Goal: Task Accomplishment & Management: Manage account settings

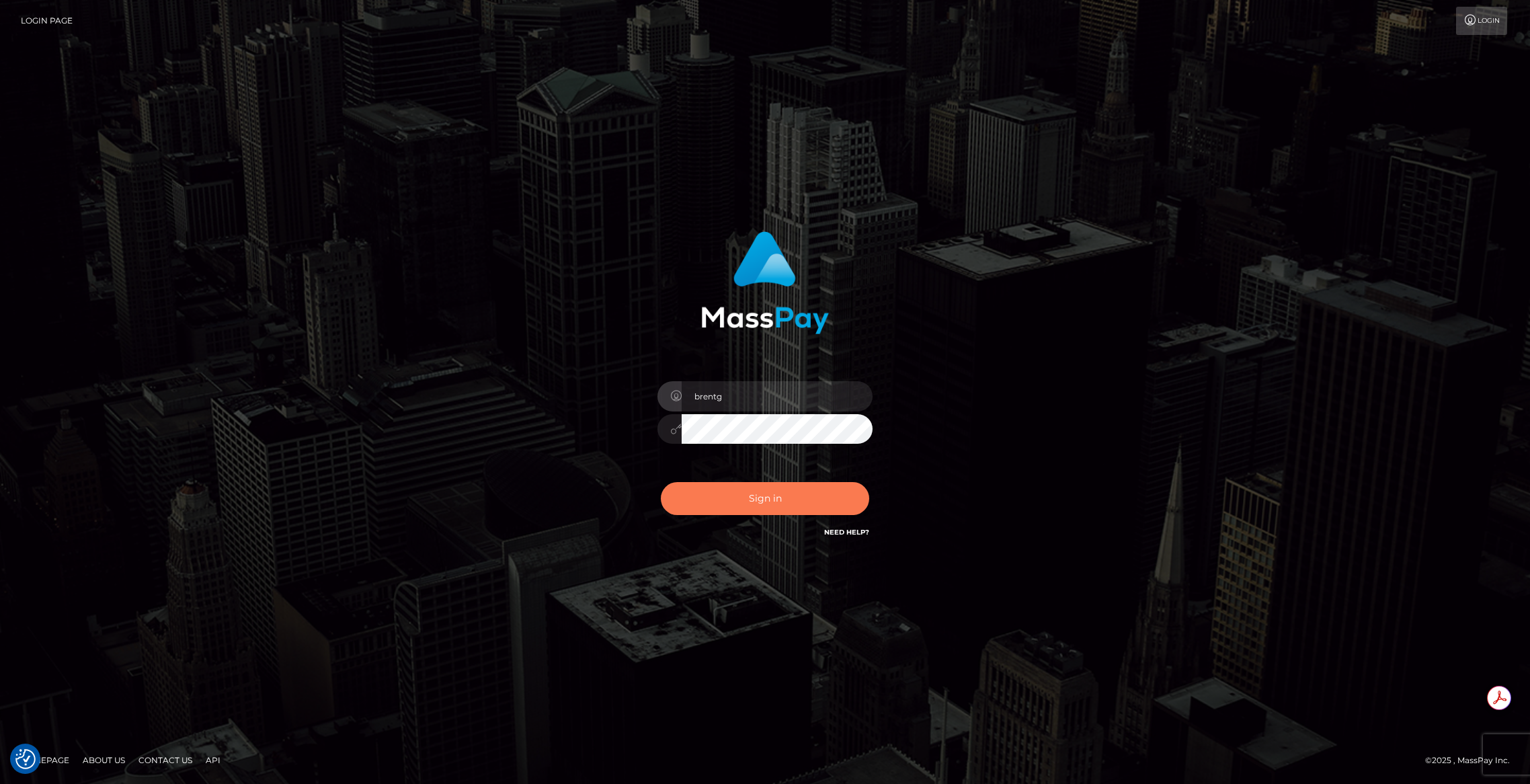
click at [795, 482] on button "Sign in" at bounding box center [765, 498] width 209 height 33
type input "brentg"
click at [755, 495] on button "Sign in" at bounding box center [765, 498] width 209 height 33
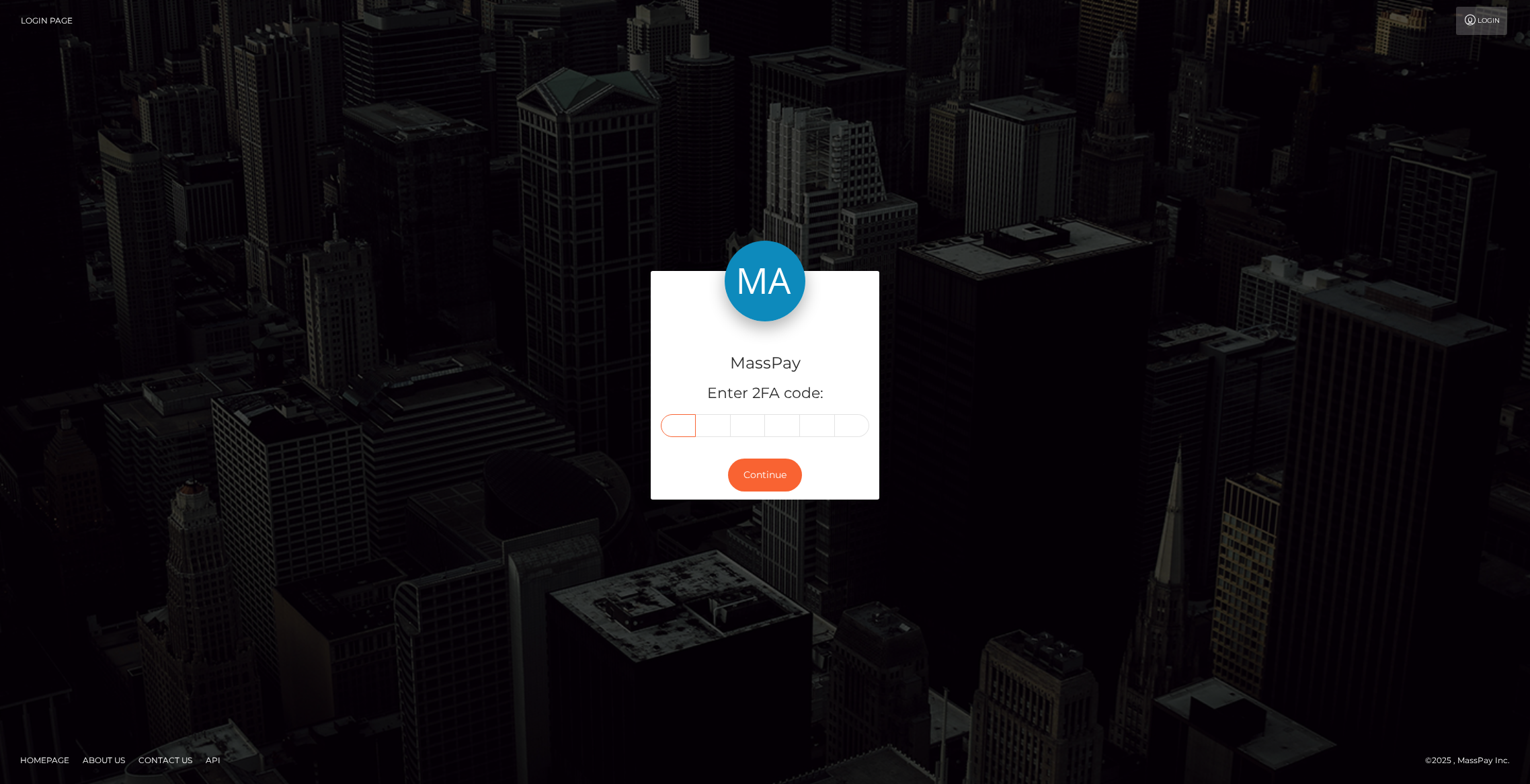
paste input "6"
type input "6"
type input "2"
type input "4"
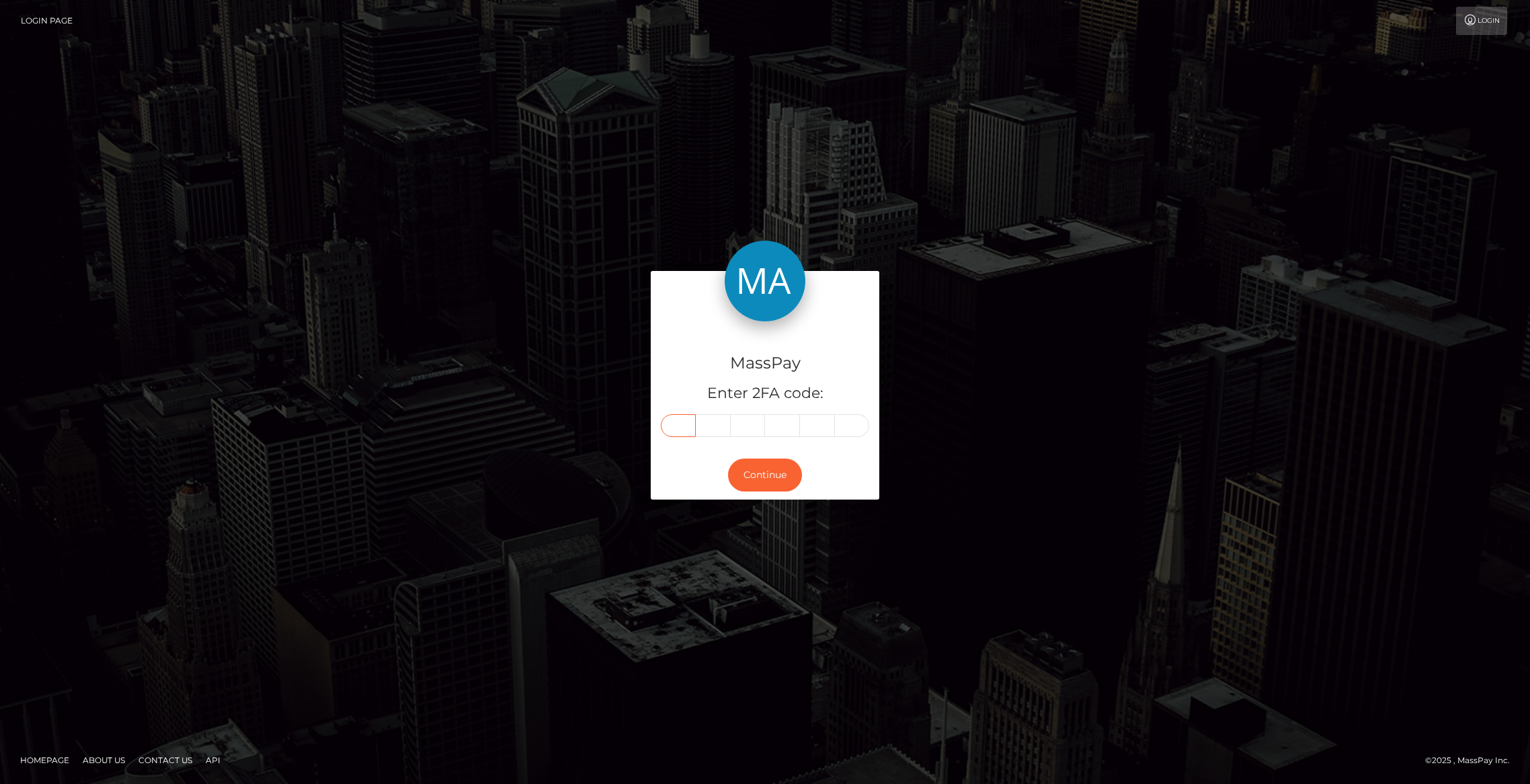
type input "8"
type input "1"
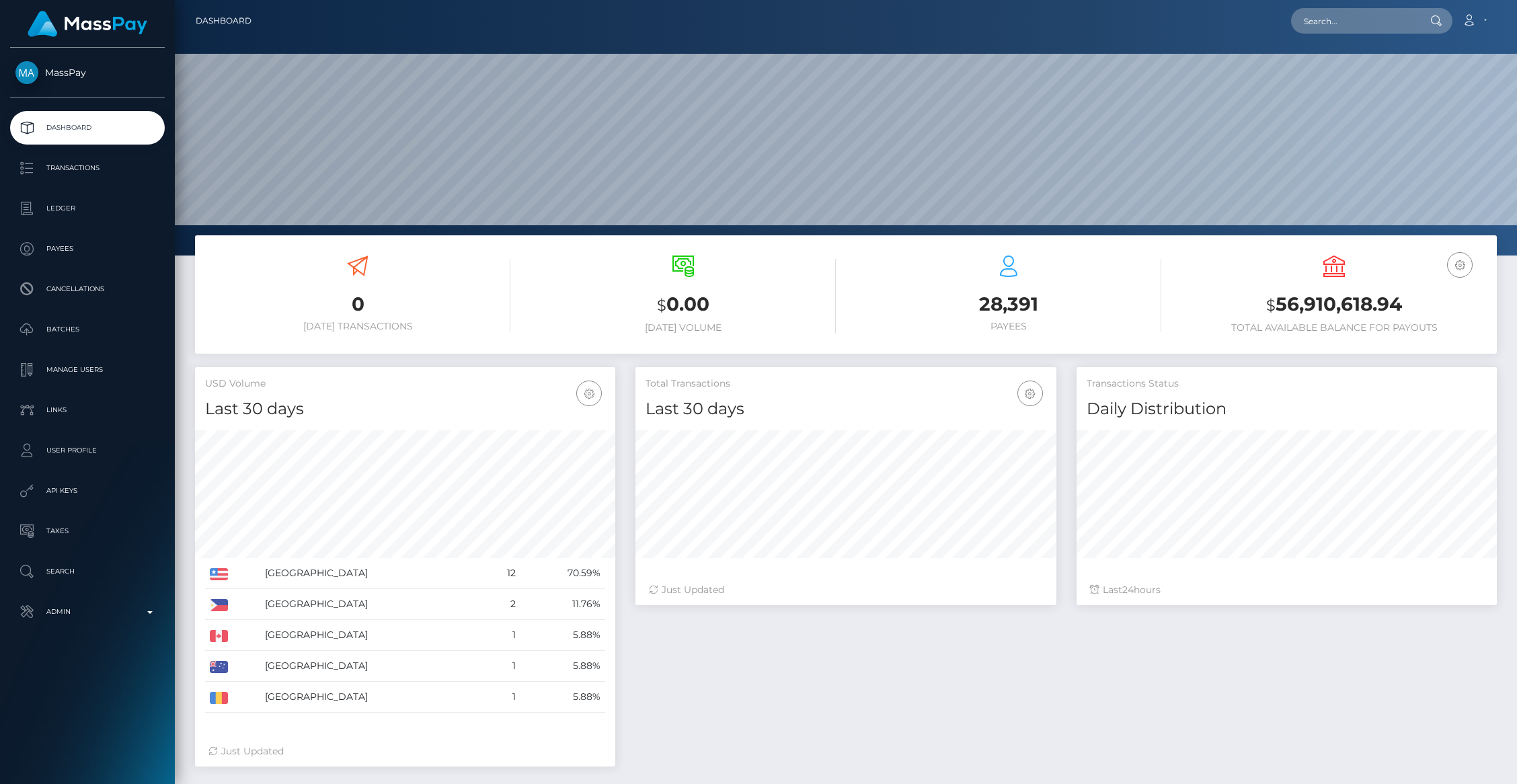
scroll to position [238, 420]
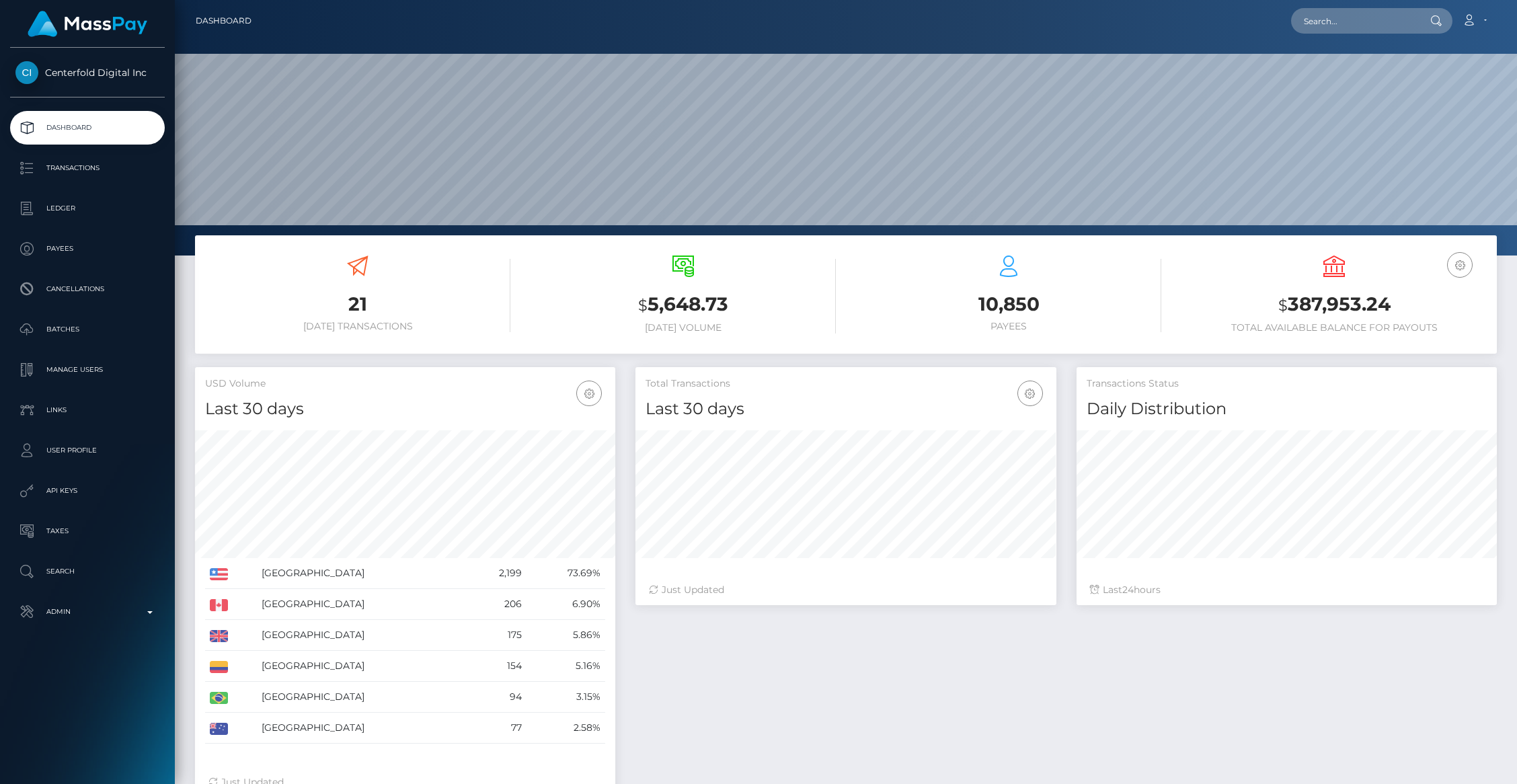
scroll to position [238, 420]
click at [75, 490] on p "API Keys" at bounding box center [87, 490] width 144 height 20
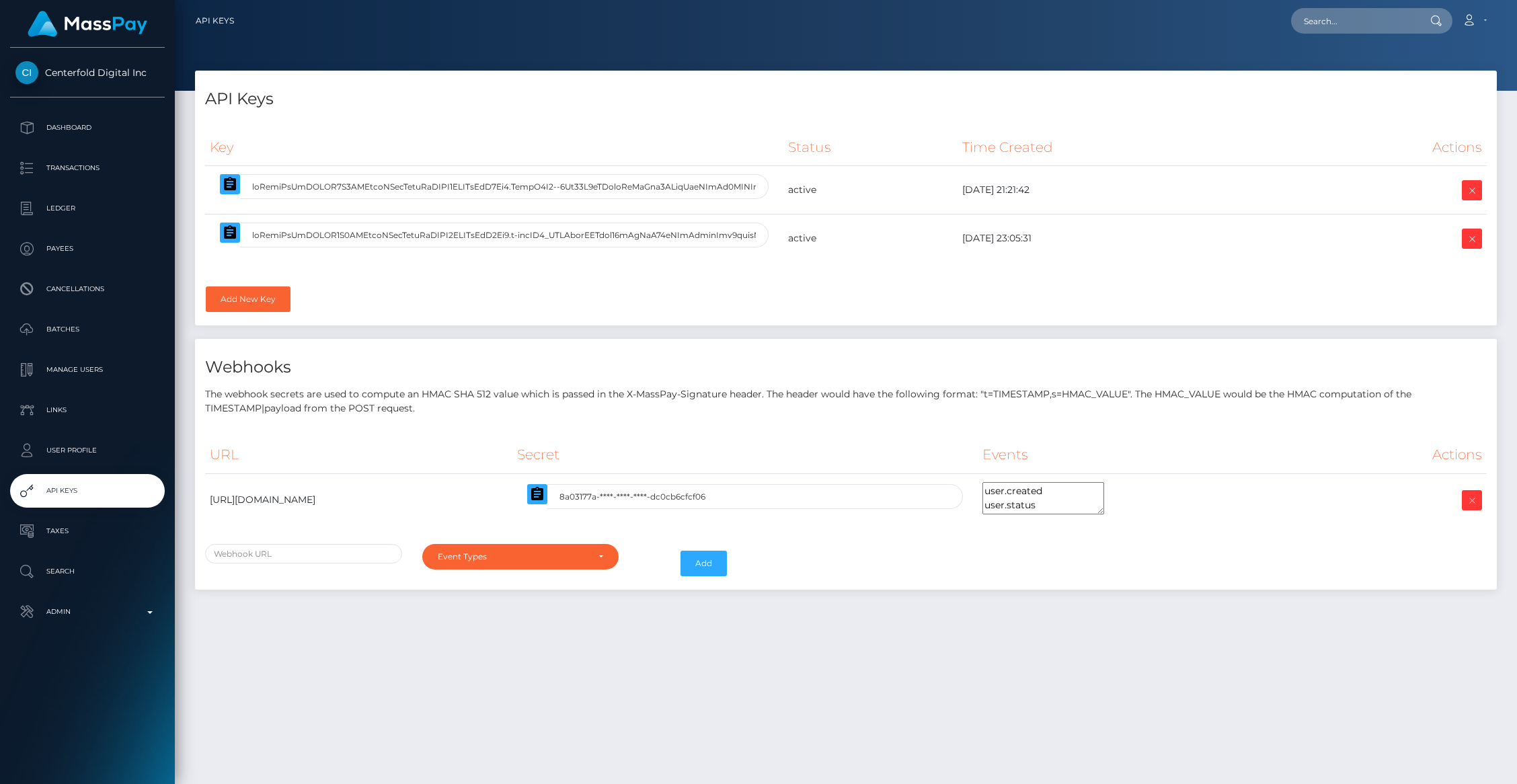
select select
click at [231, 238] on icon "button" at bounding box center [230, 232] width 12 height 13
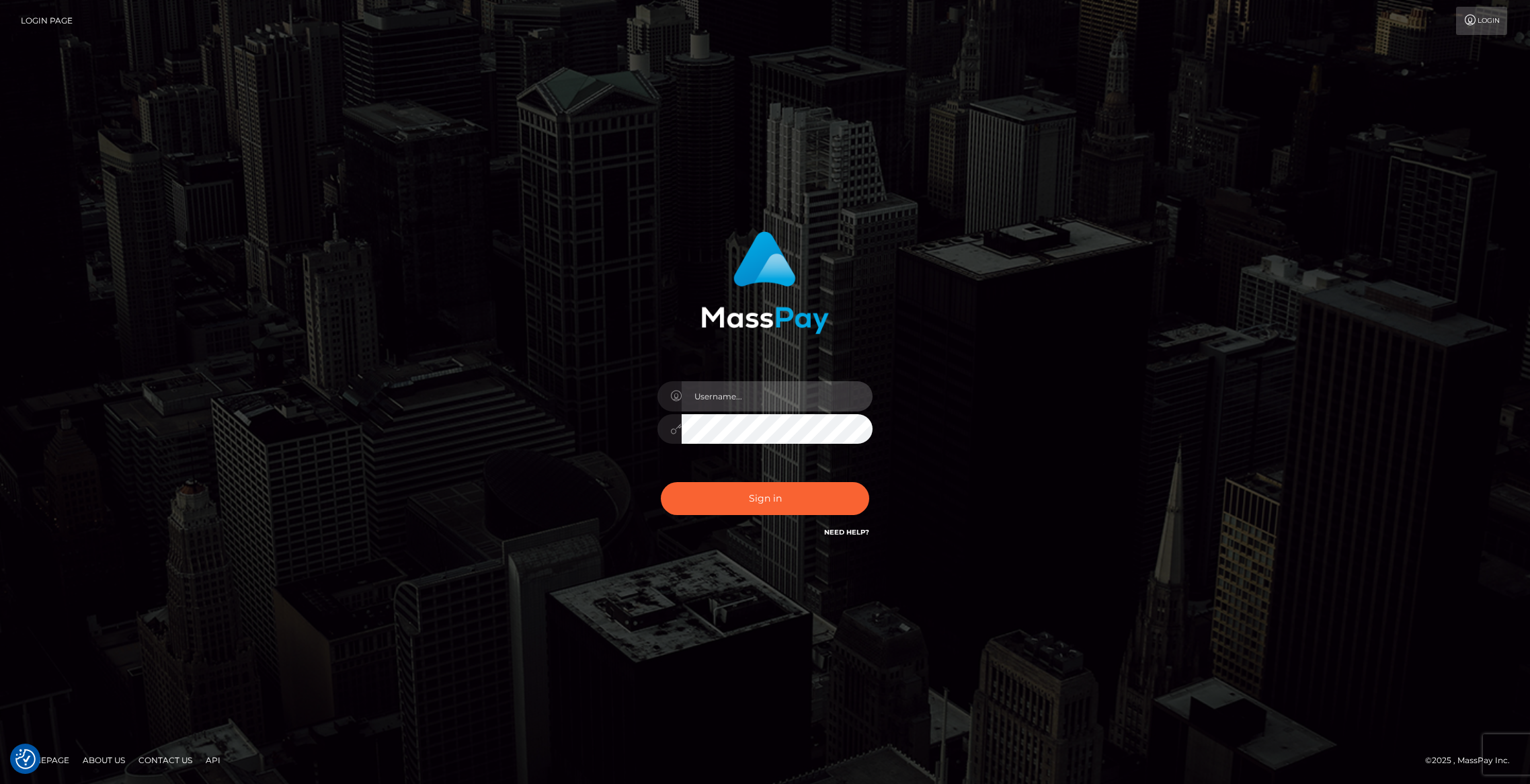
type input "brentg"
click at [775, 507] on button "Sign in" at bounding box center [765, 498] width 209 height 33
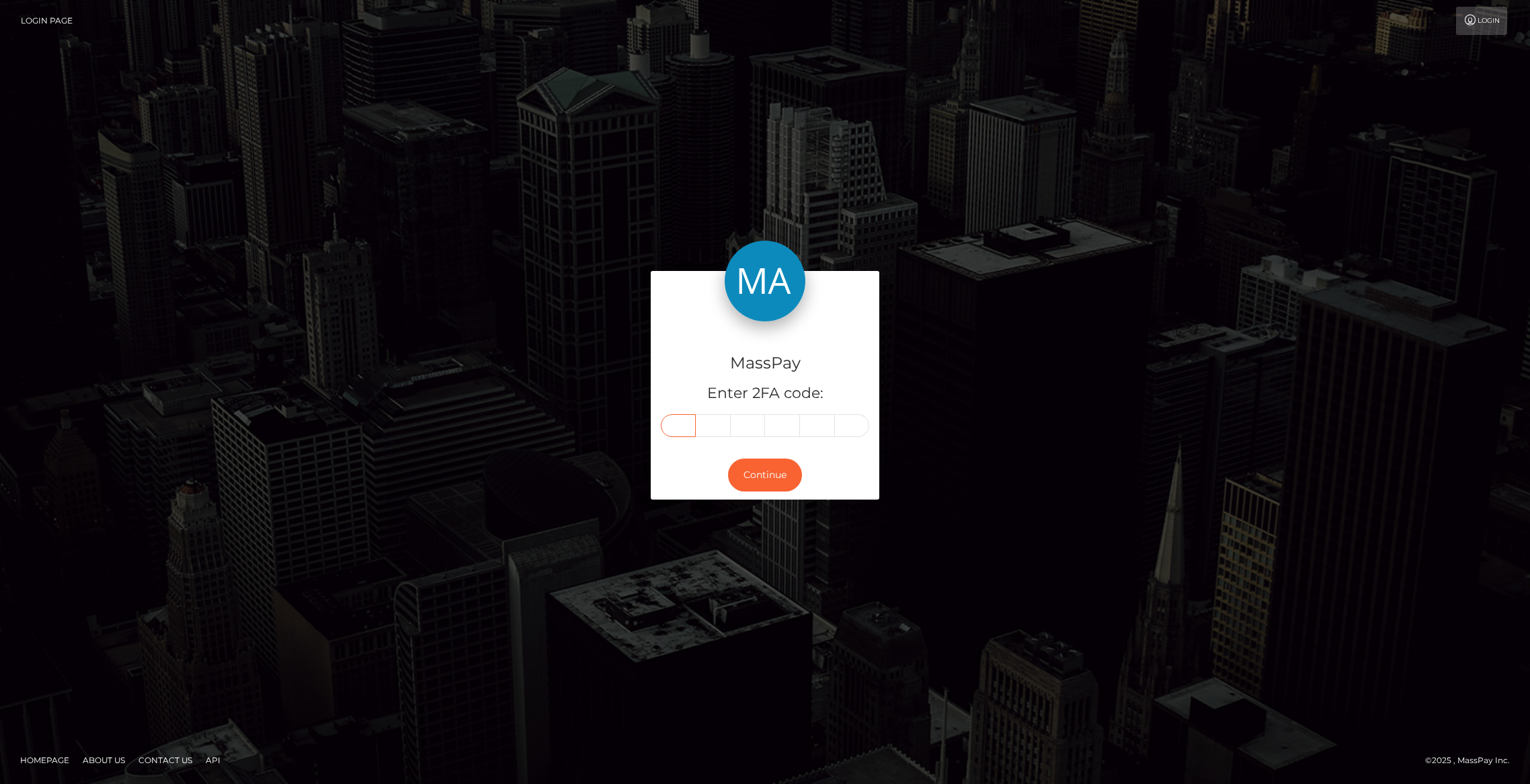
paste input "6"
type input "6"
type input "7"
type input "9"
type input "6"
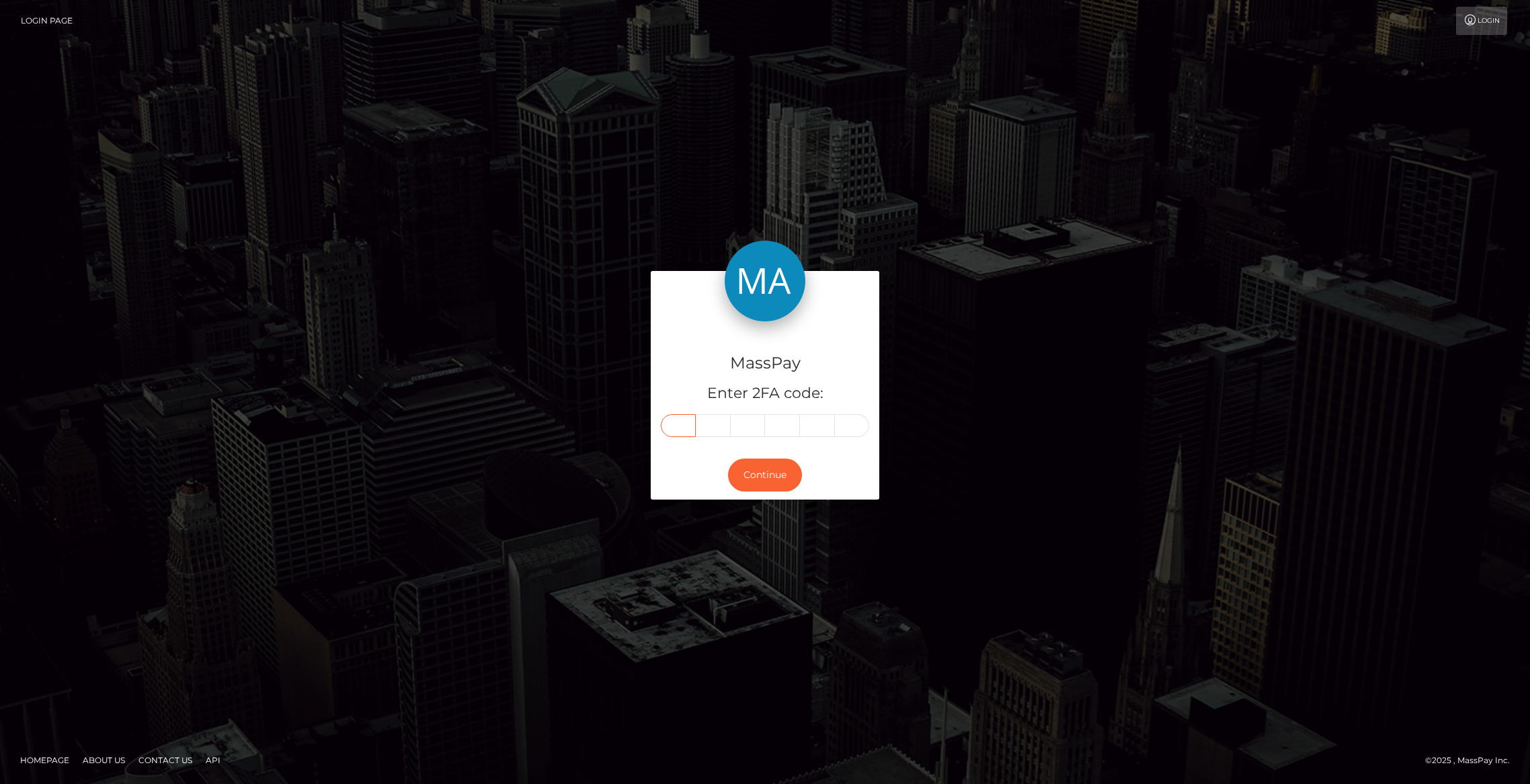
type input "7"
type input "4"
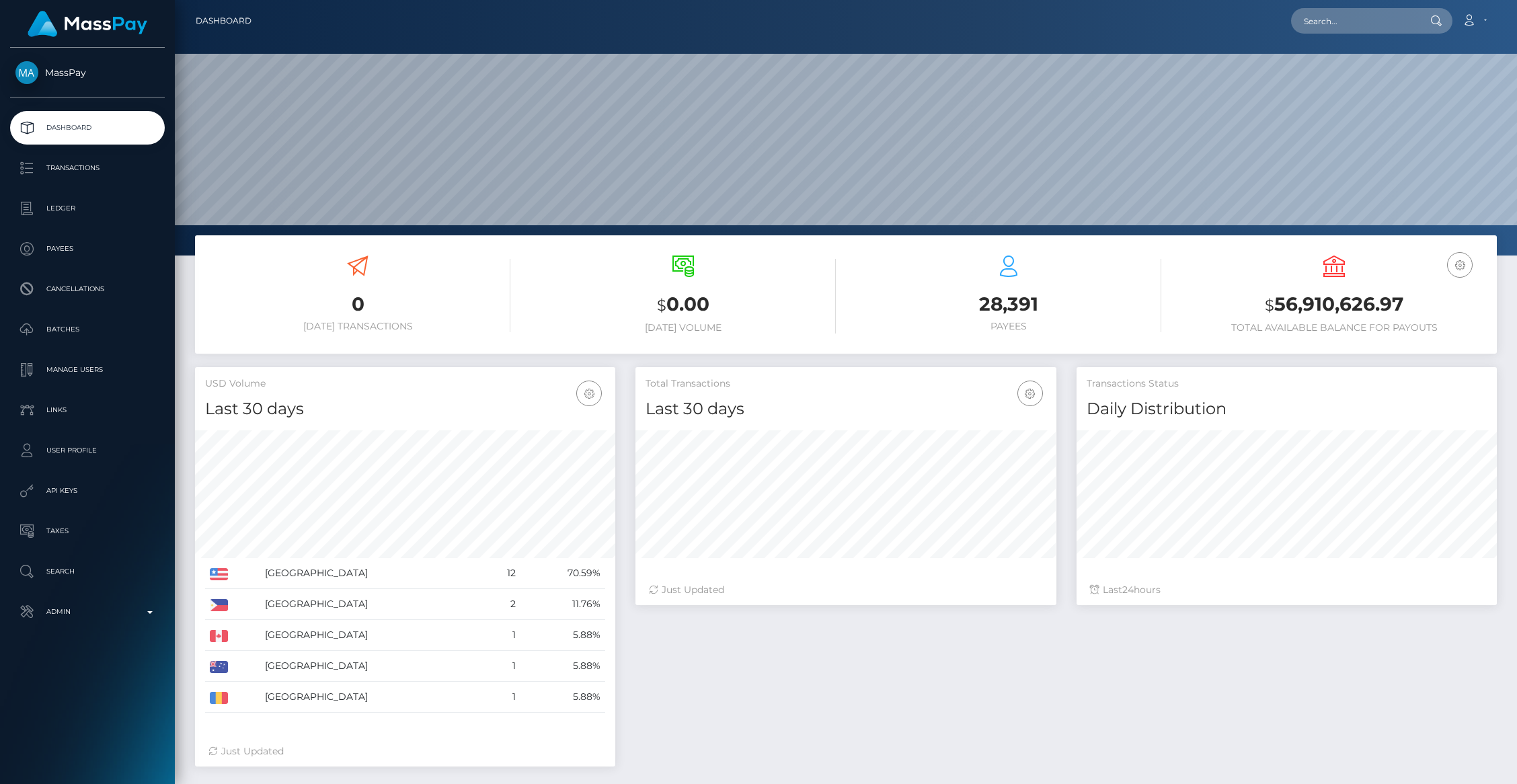
scroll to position [238, 420]
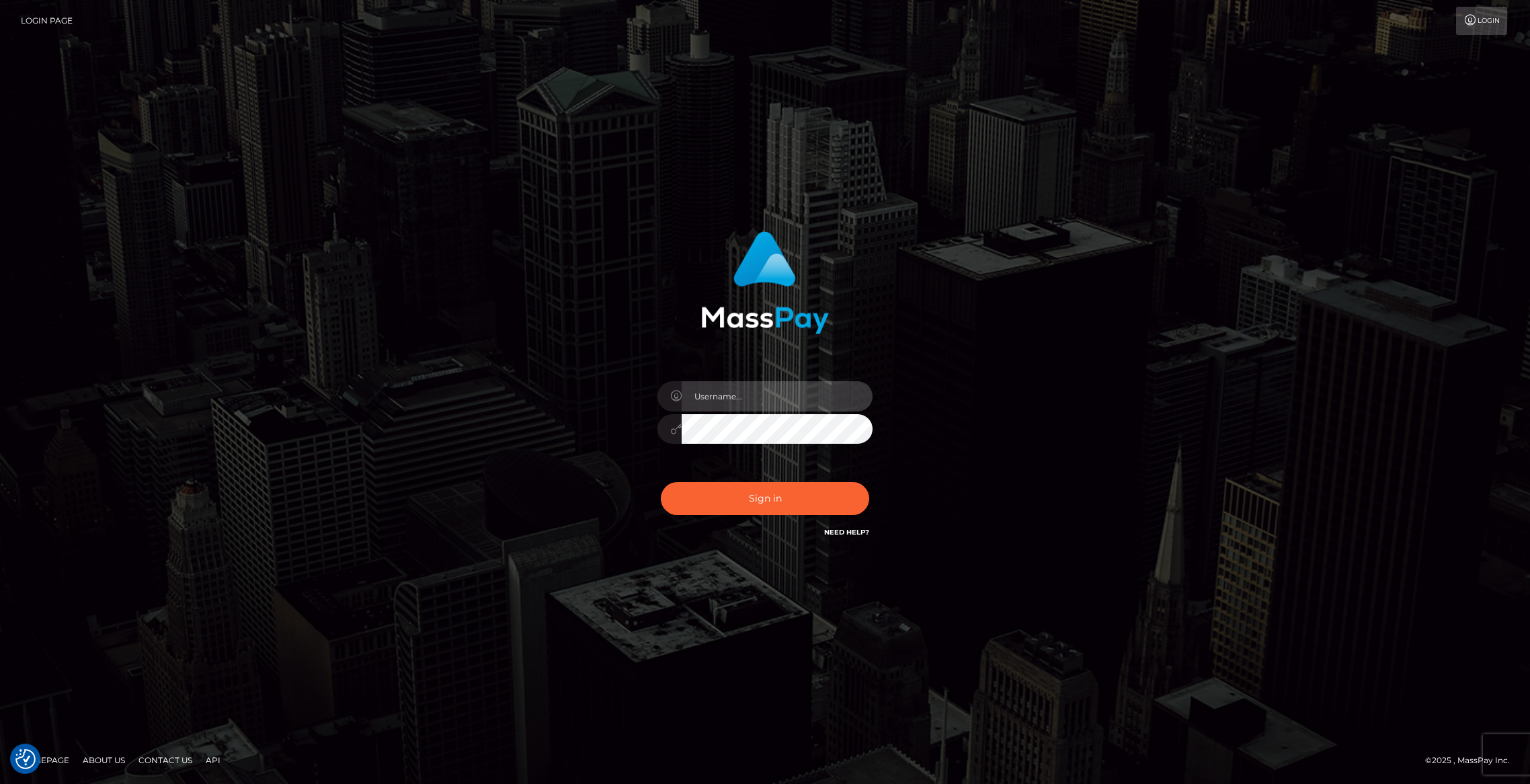
type input "brentg"
click at [778, 493] on button "Sign in" at bounding box center [765, 498] width 209 height 33
type input "brentg"
click at [774, 501] on button "Sign in" at bounding box center [765, 498] width 209 height 33
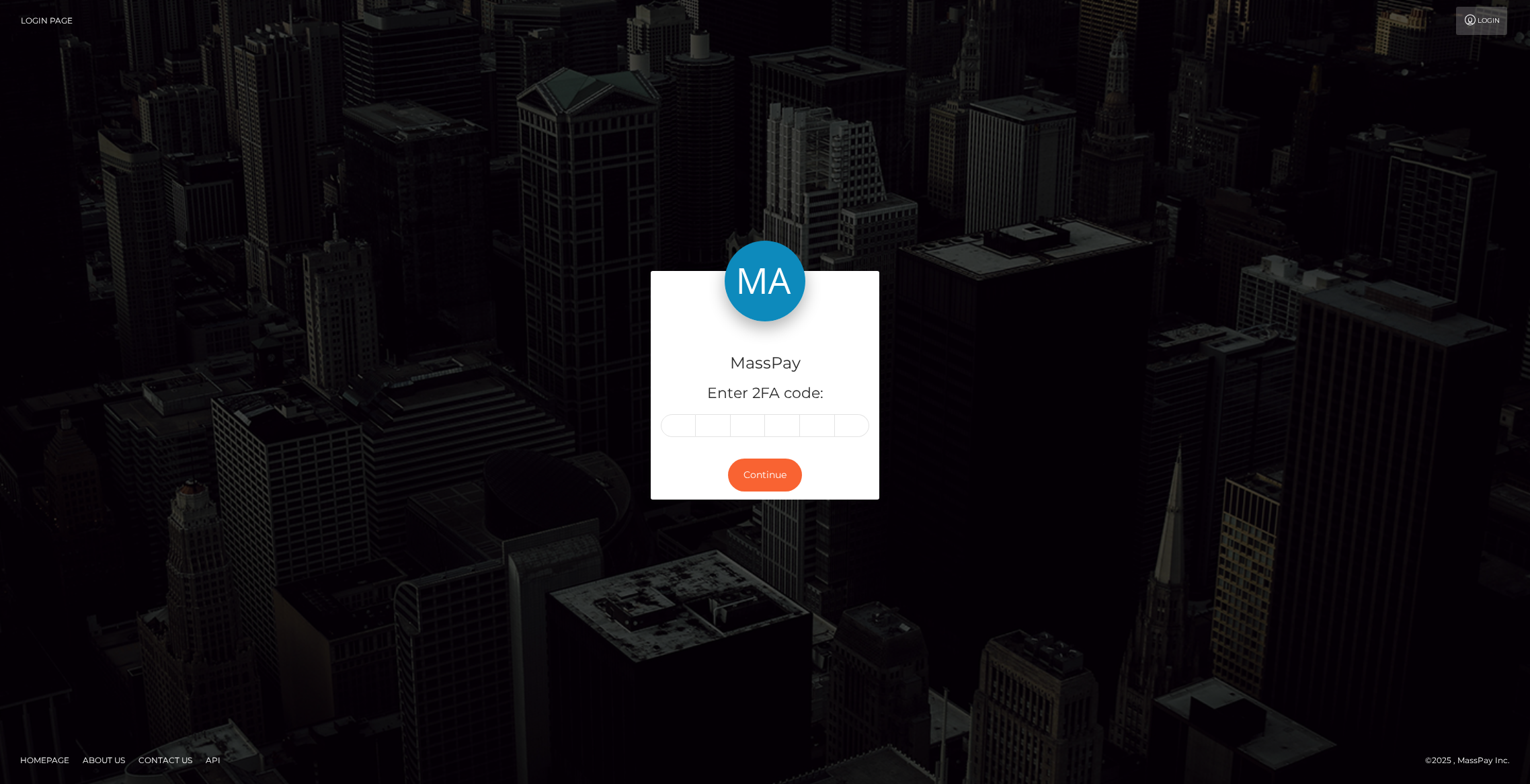
type input "2"
type input "6"
type input "3"
type input "2"
type input "8"
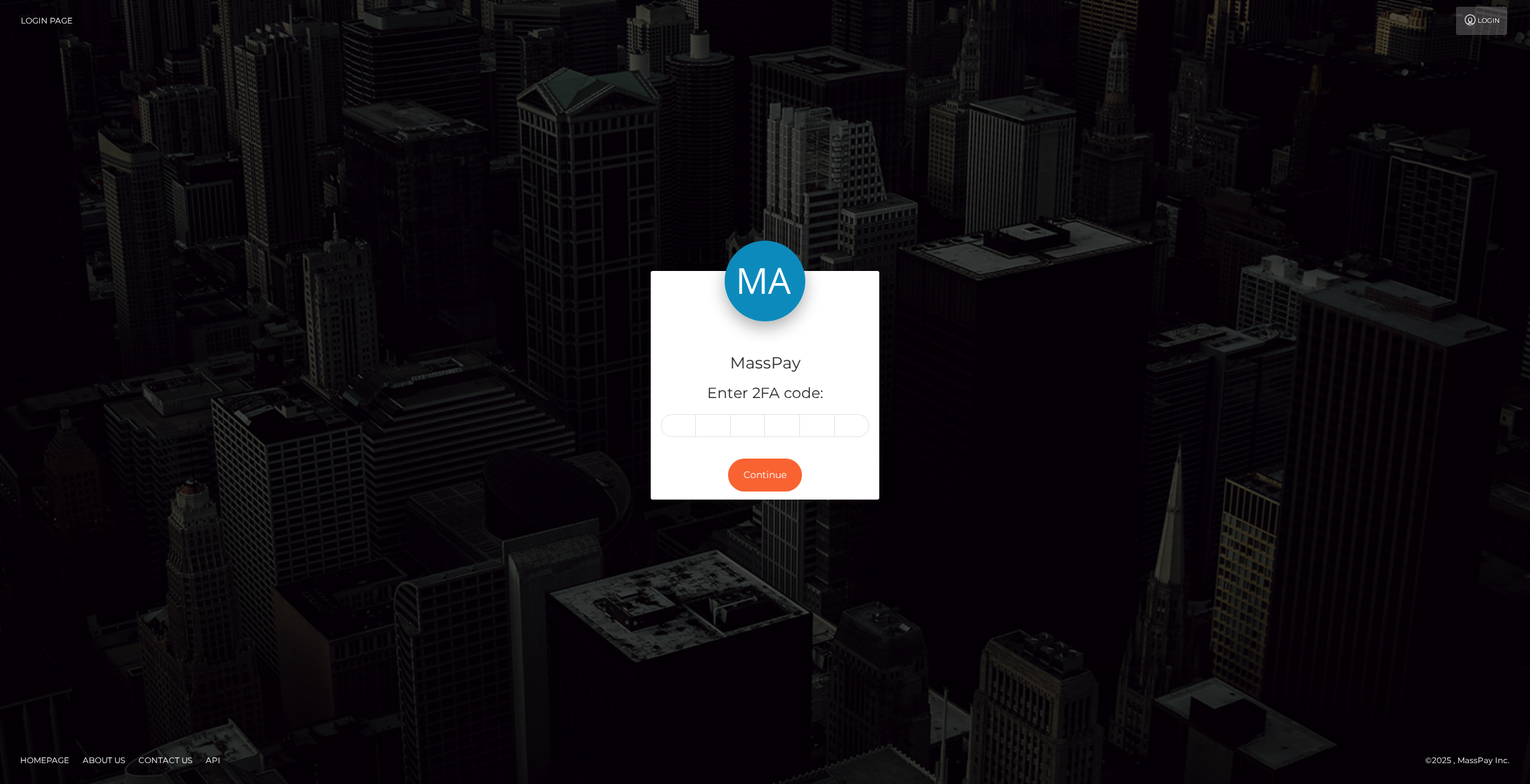
type input "7"
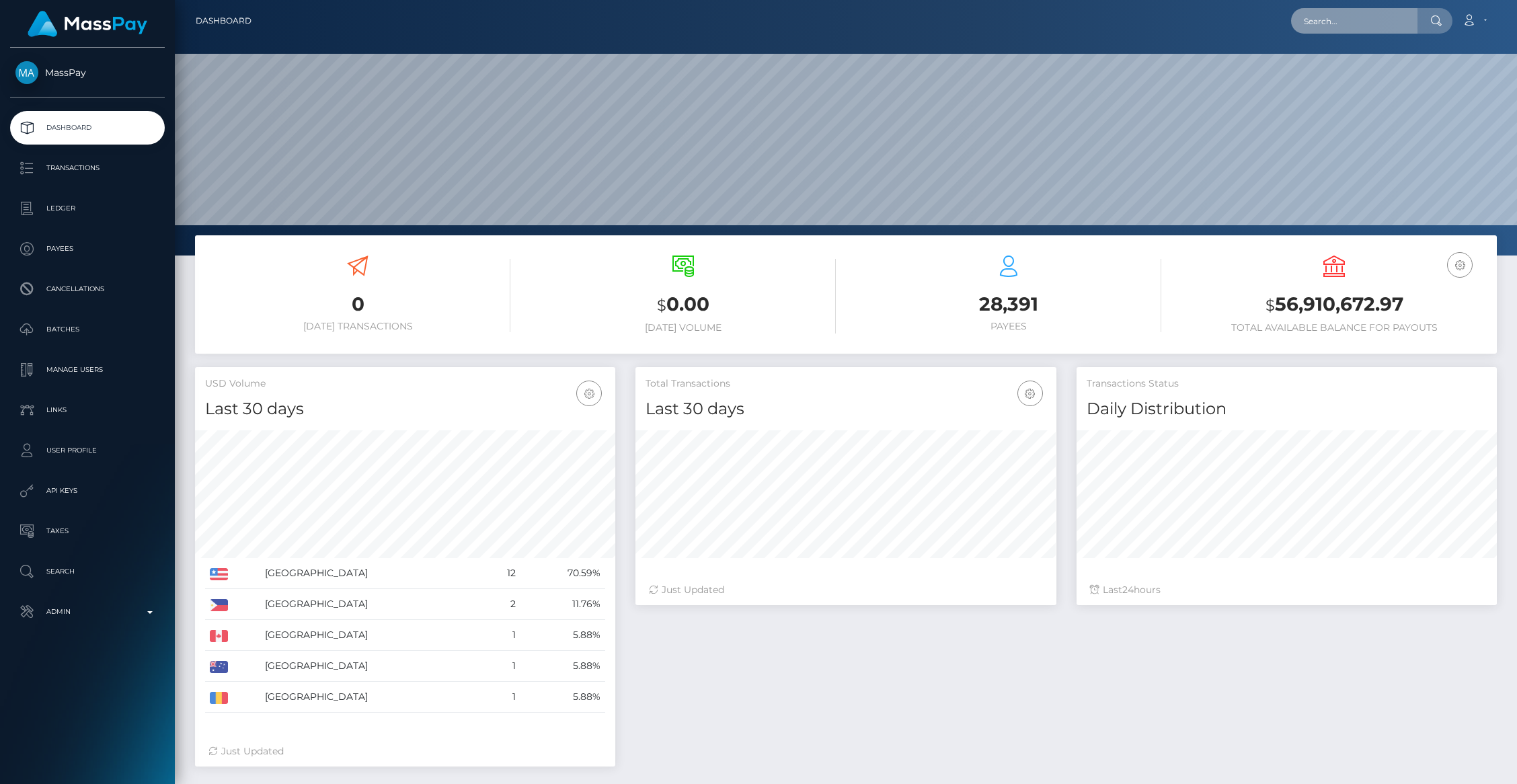
click at [1331, 21] on input "text" at bounding box center [1354, 21] width 127 height 26
paste input "frGbCrMmWhTbsCinObgCefEg28Y2"
type input "frGbCrMmWhTbsCinObgCefEg28Y2"
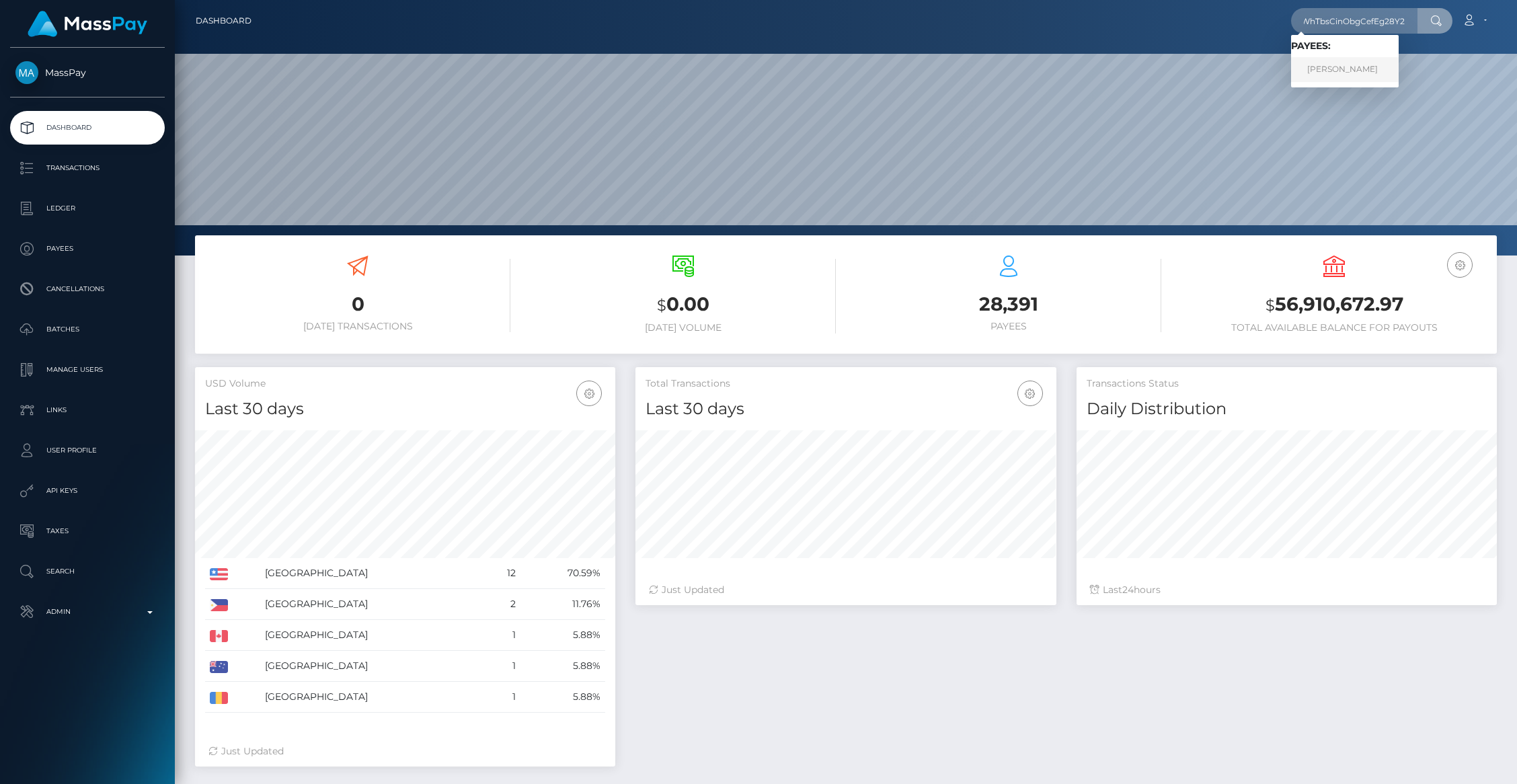
click at [1351, 63] on link "JENNIFER BROWN" at bounding box center [1344, 70] width 108 height 25
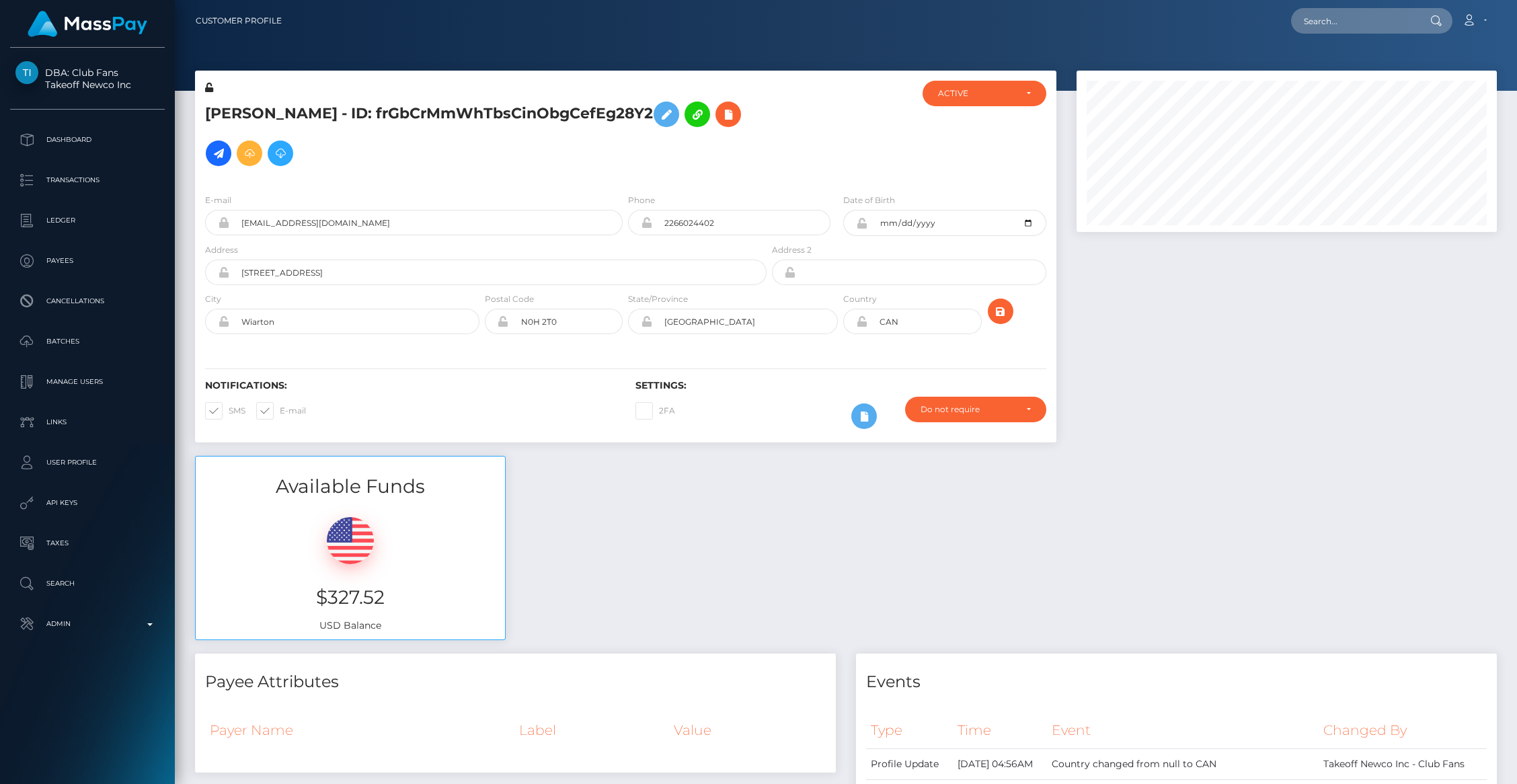
scroll to position [161, 420]
click at [714, 219] on input "2266024402" at bounding box center [741, 223] width 178 height 26
click at [713, 219] on input "2266024402" at bounding box center [741, 223] width 178 height 26
type input "5193779710"
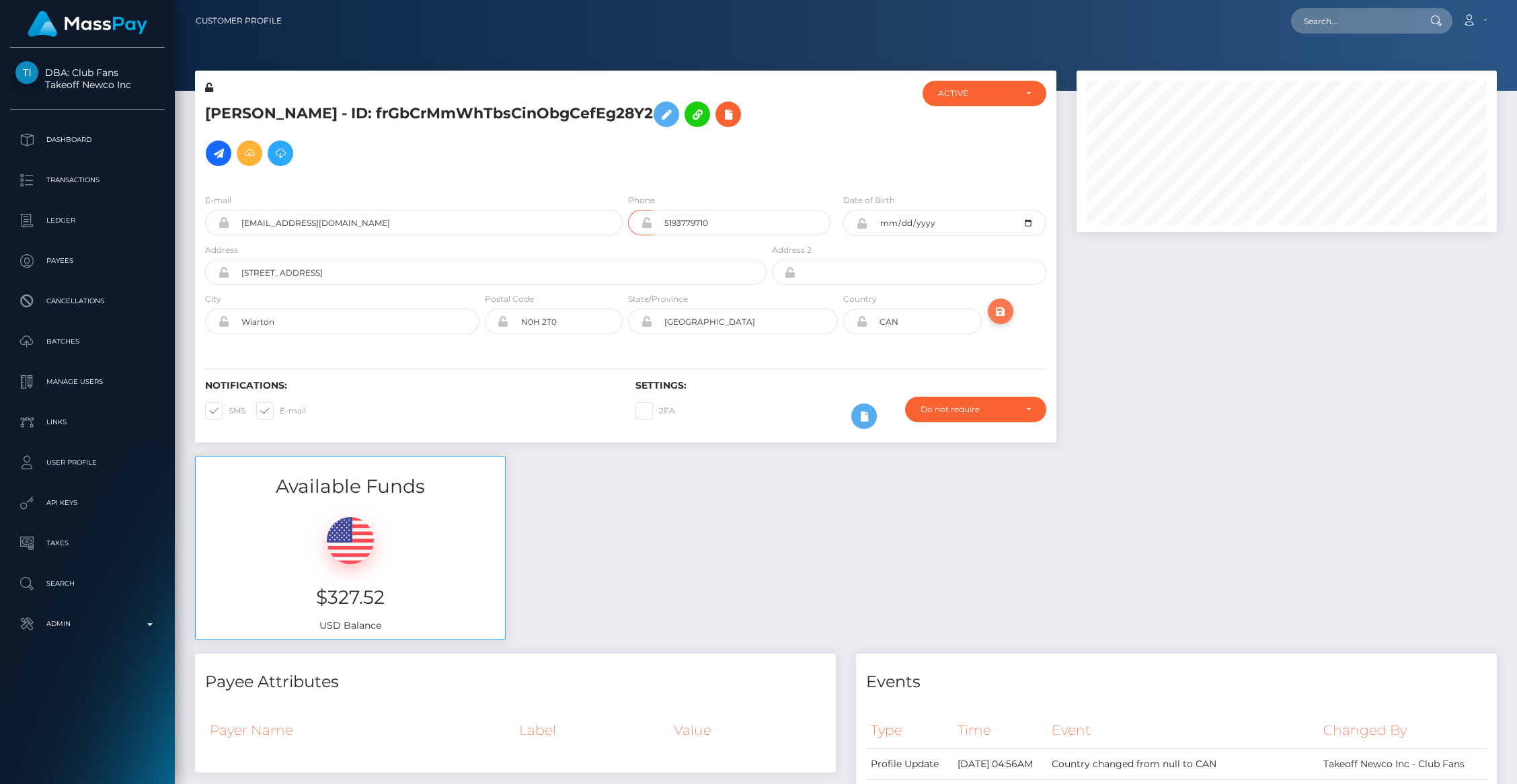
click at [1004, 321] on button "submit" at bounding box center [1001, 311] width 26 height 26
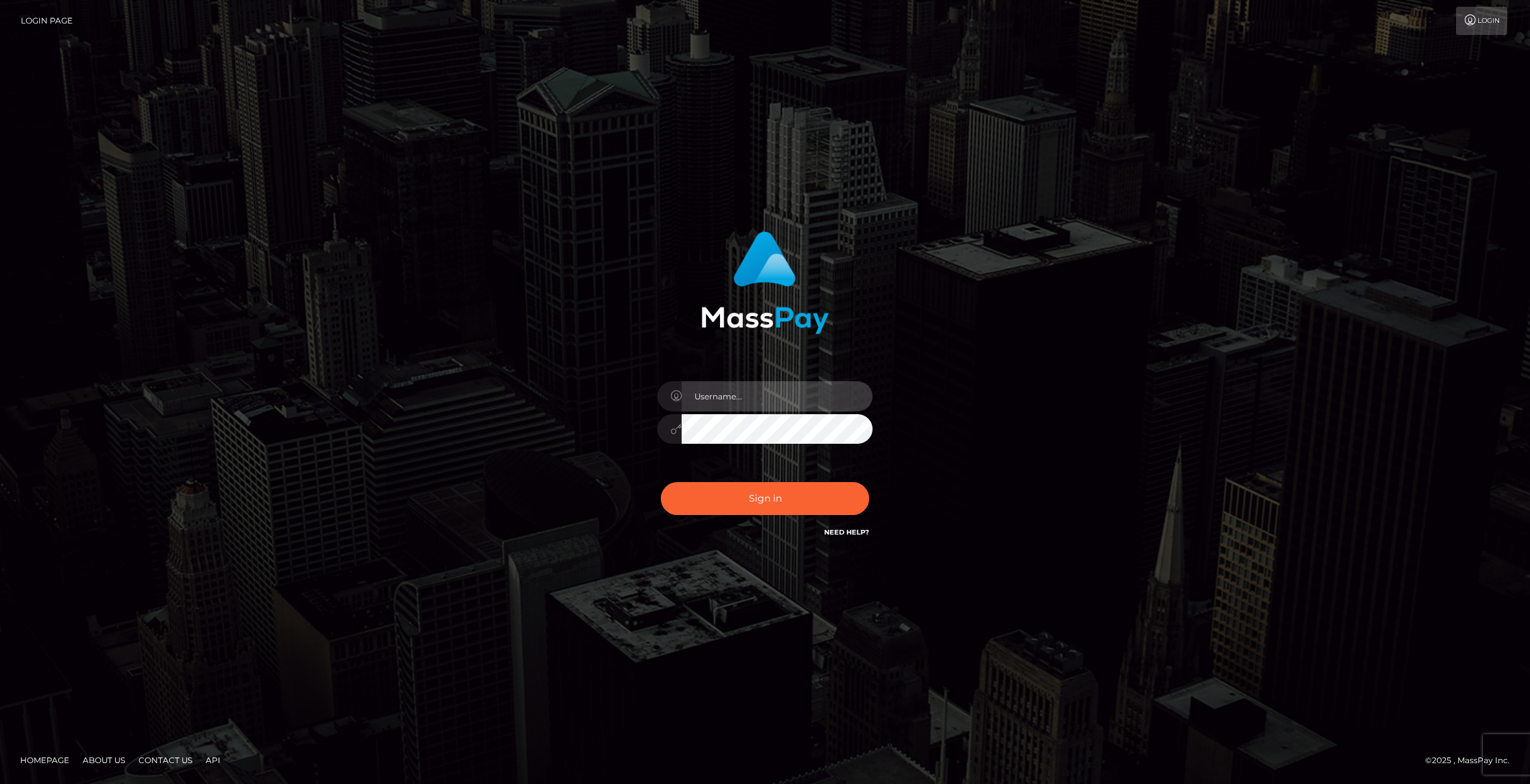
type input "brentg"
click at [823, 495] on button "Sign in" at bounding box center [765, 498] width 209 height 33
type input "brentg"
click at [739, 511] on button "Sign in" at bounding box center [765, 498] width 209 height 33
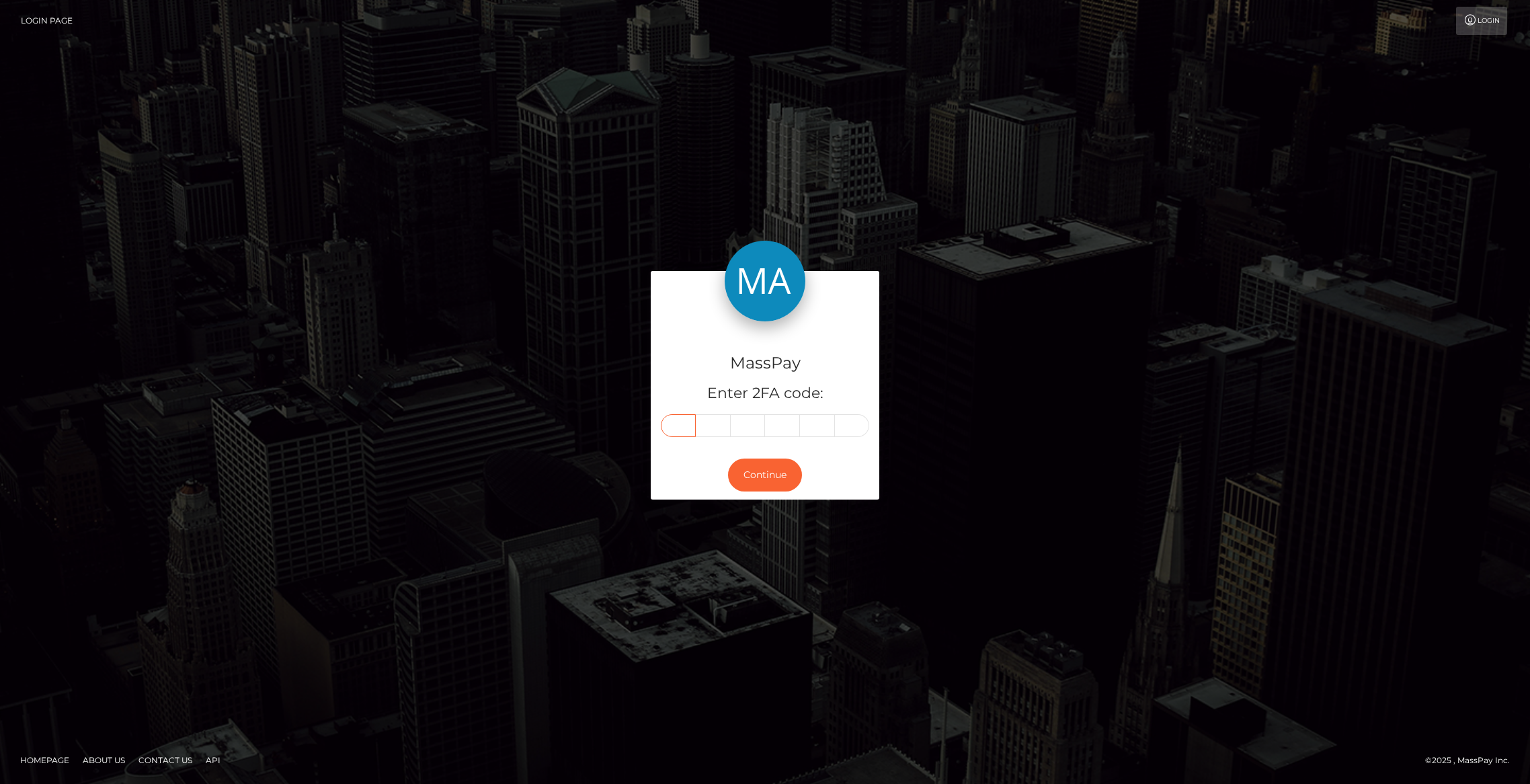
paste input "4"
type input "4"
type input "9"
type input "2"
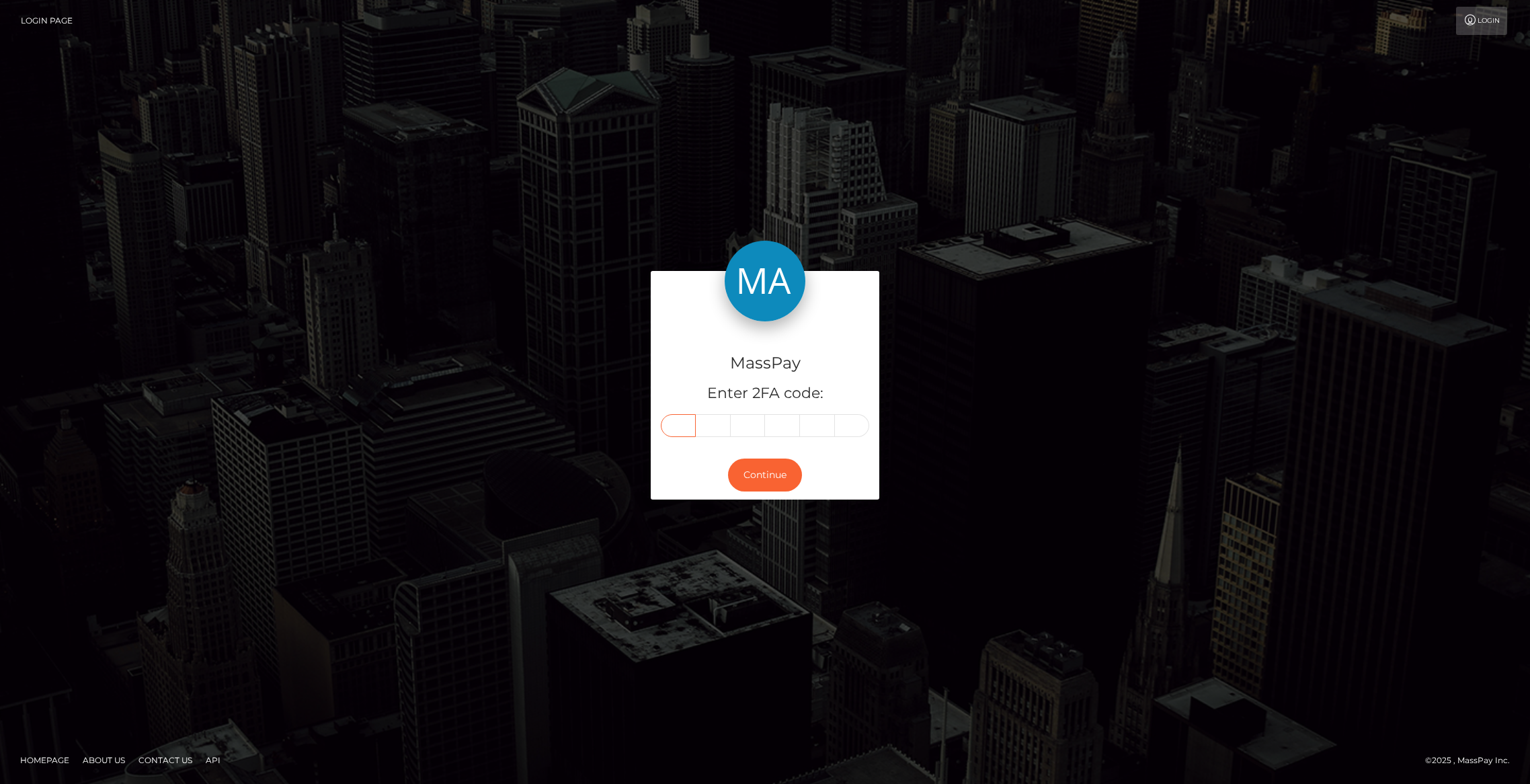
type input "5"
type input "8"
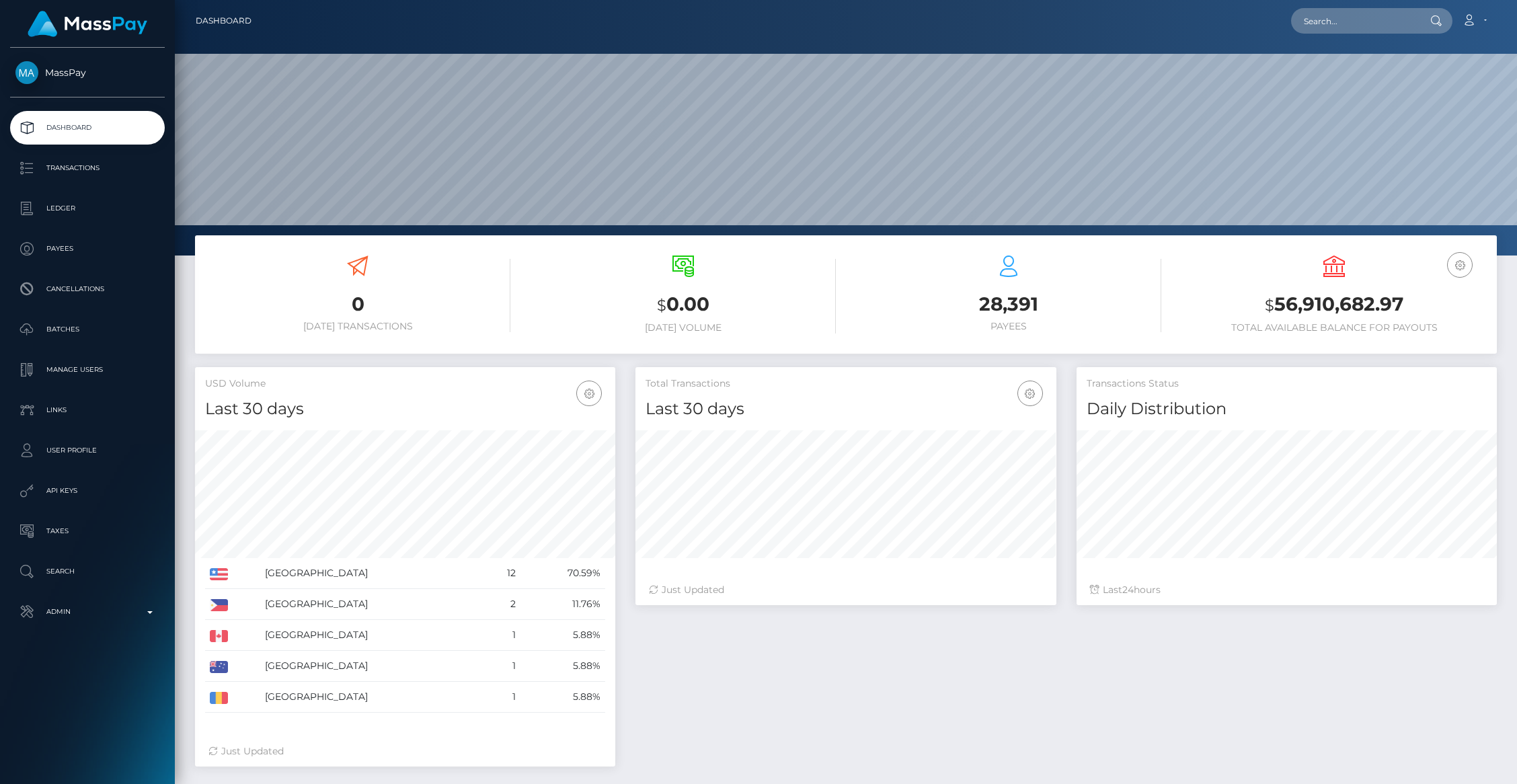
scroll to position [238, 420]
click at [1344, 30] on input "text" at bounding box center [1354, 21] width 127 height 26
paste input "0ef92f96-18c5-11ef-9e42-062d9cd50a19"
type input "0ef92f96-18c5-11ef-9e42-062d9cd50a19"
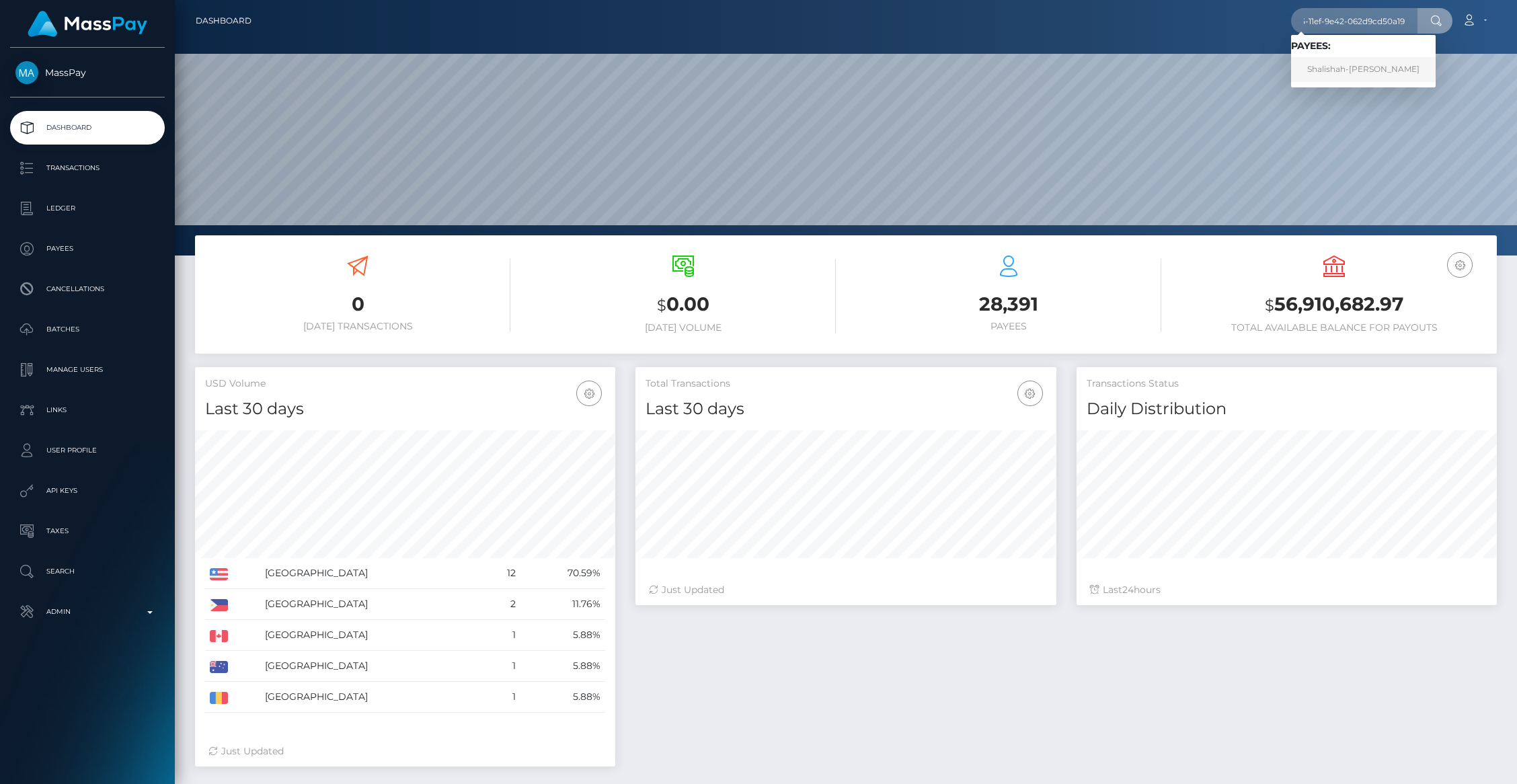
click at [1334, 65] on link "Shalishah-Kay Goulbourne" at bounding box center [1363, 70] width 145 height 25
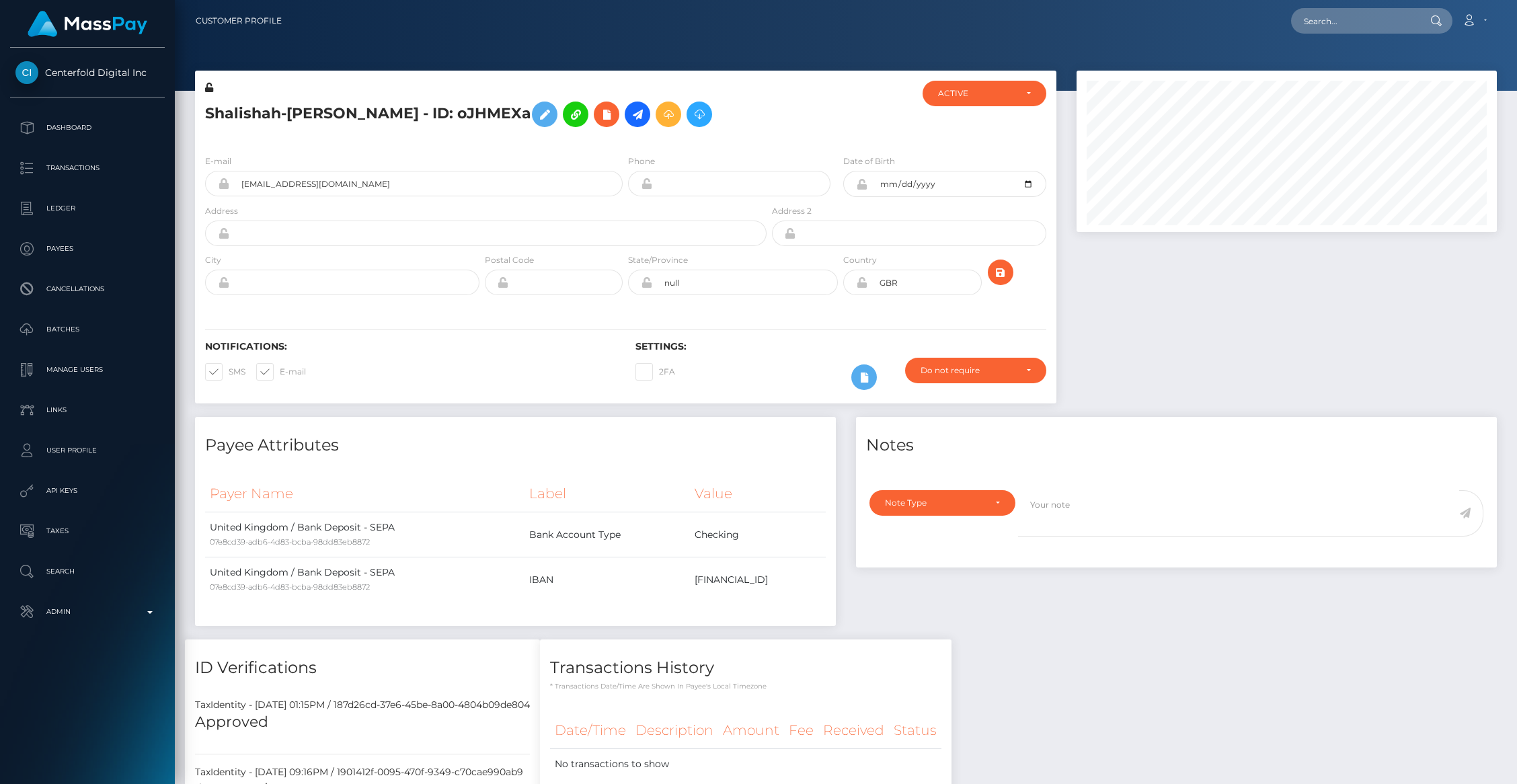
scroll to position [161, 420]
click at [433, 411] on div "Shalishah-[PERSON_NAME] - ID: oJHMEXa CLOSED" at bounding box center [626, 243] width 882 height 346
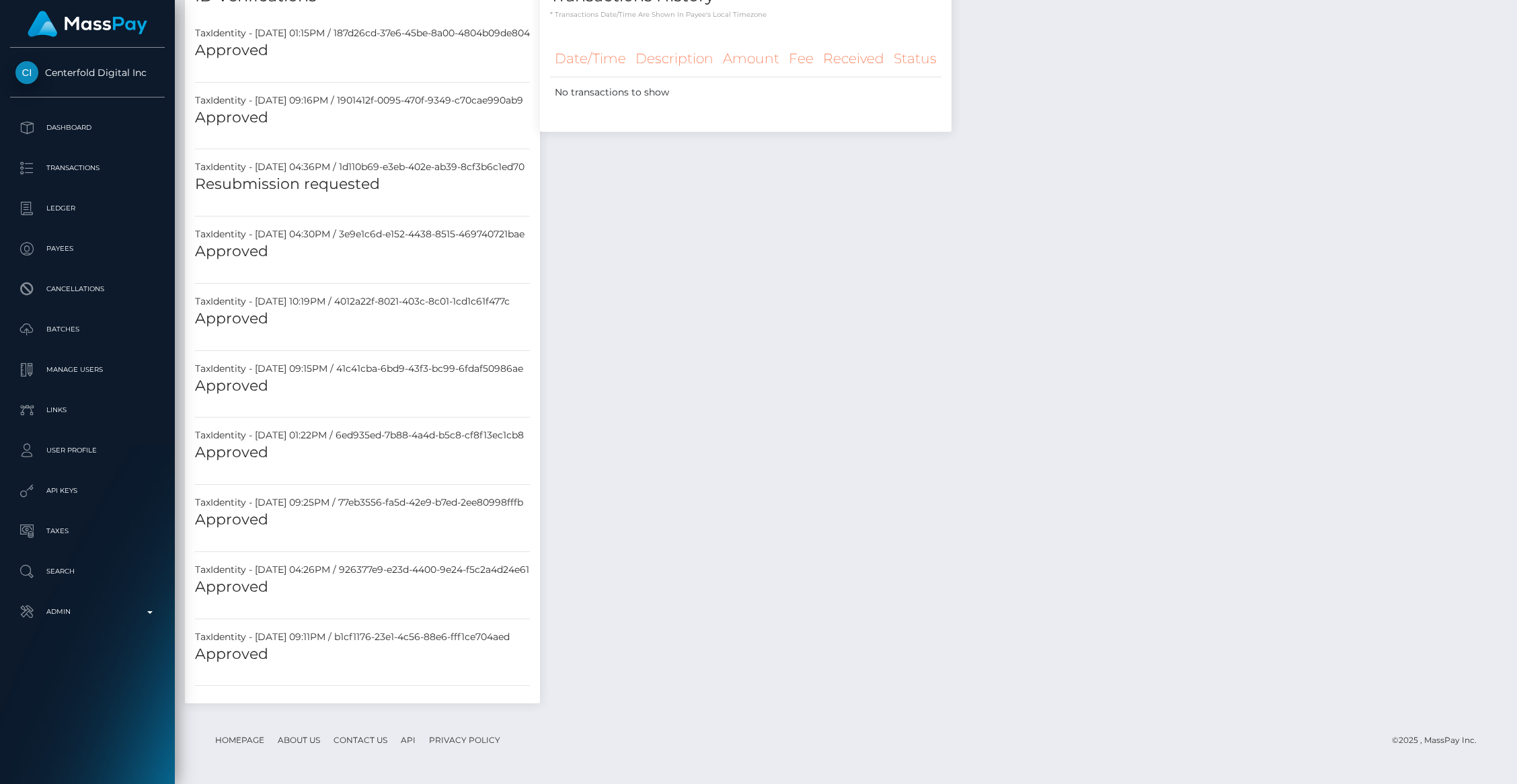
scroll to position [670, 0]
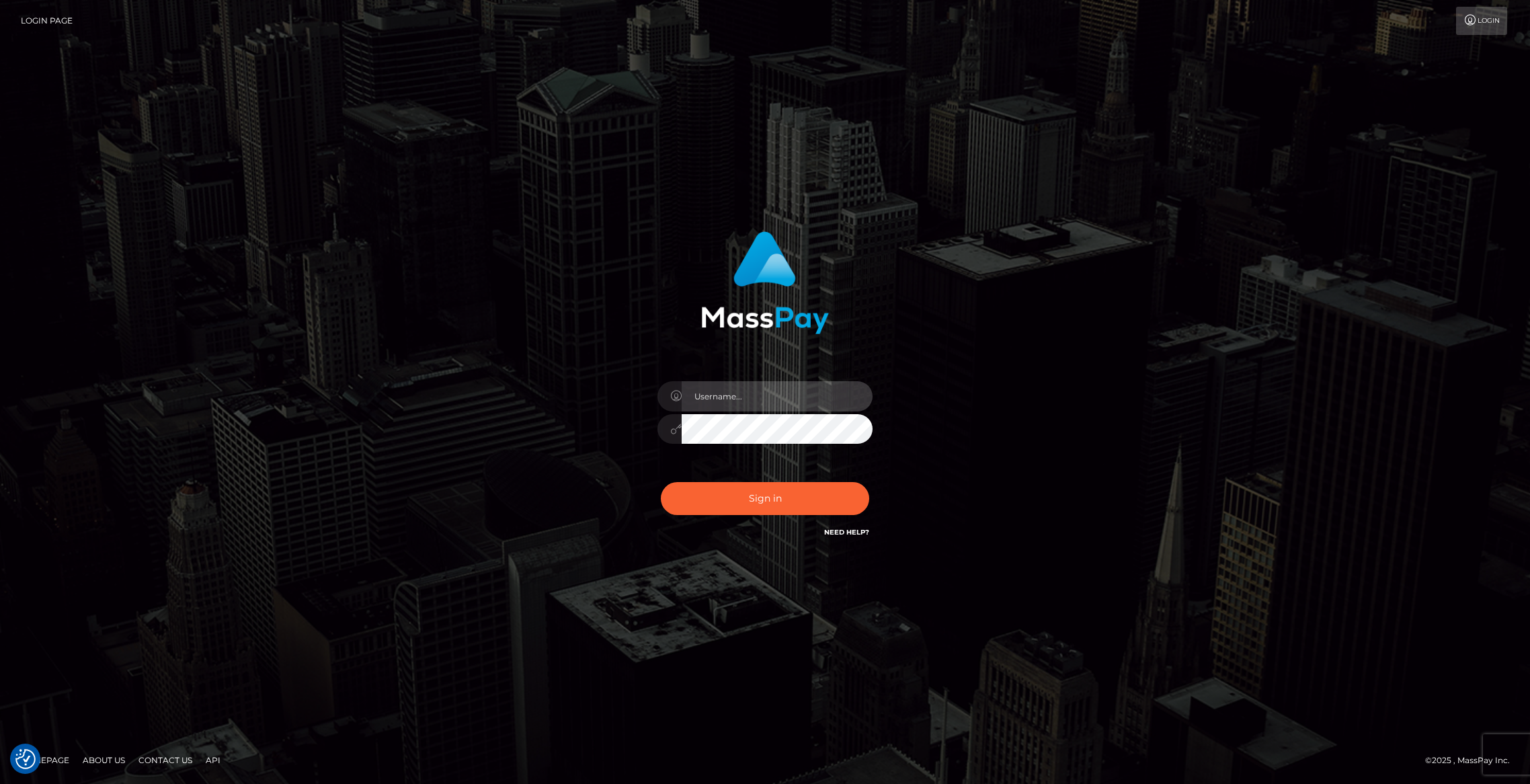
type input "brentg"
